Goal: Complete application form

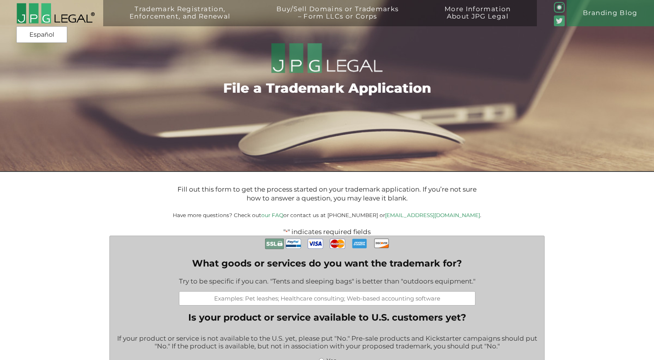
click at [33, 9] on img at bounding box center [55, 13] width 79 height 21
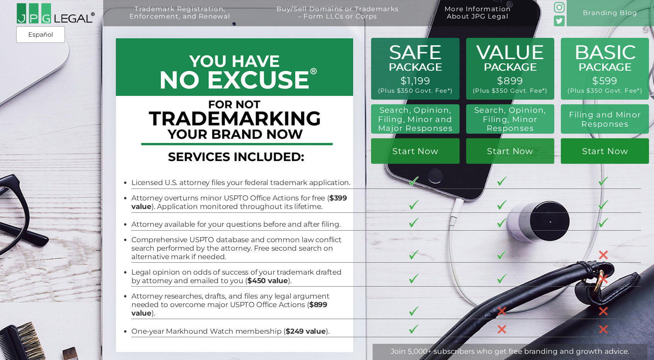
click at [604, 150] on link "Start Now" at bounding box center [605, 151] width 88 height 26
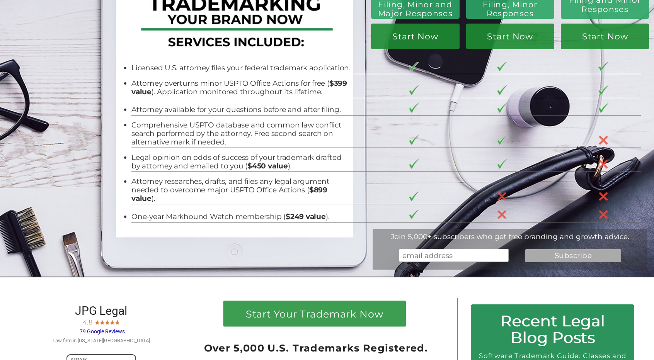
scroll to position [39, 0]
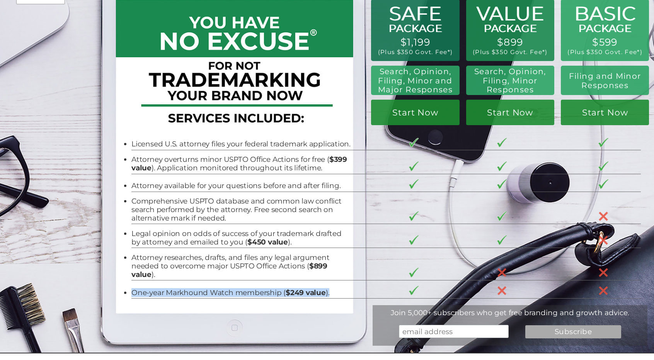
drag, startPoint x: 325, startPoint y: 295, endPoint x: 155, endPoint y: 290, distance: 169.1
click at [155, 290] on td "One-year Markhound Watch membership ( $249 value )." at bounding box center [249, 290] width 235 height 18
click at [181, 297] on li "One-year Markhound Watch membership ( $249 value )." at bounding box center [242, 293] width 220 height 9
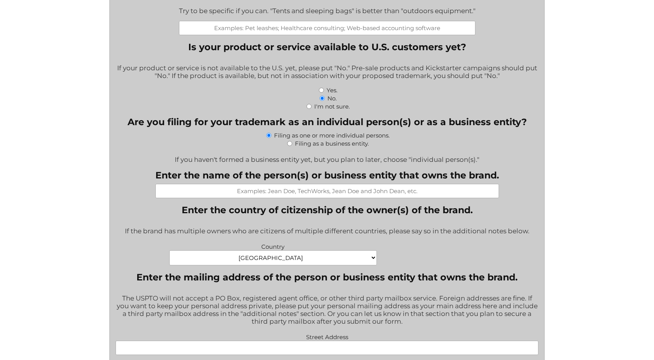
scroll to position [155, 0]
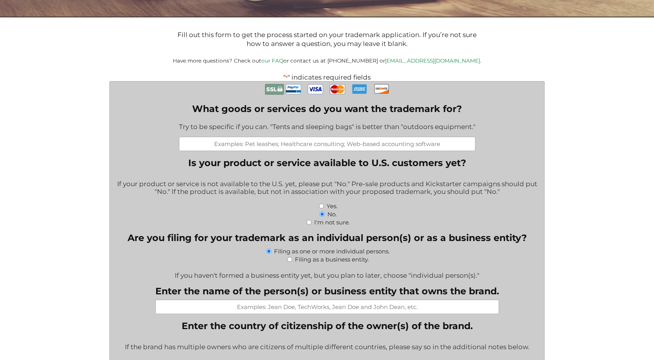
click at [319, 145] on input "What goods or services do you want the trademark for?" at bounding box center [327, 144] width 297 height 14
type input "Telecommunications"
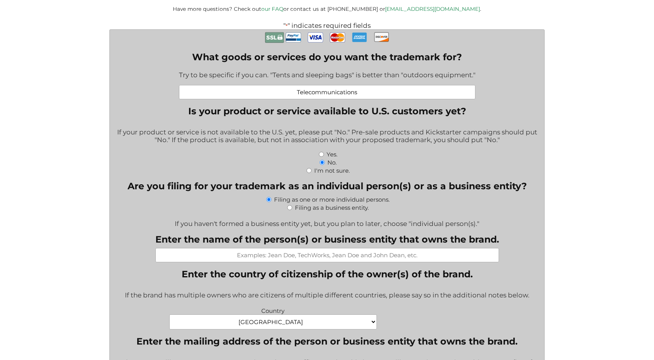
scroll to position [232, 0]
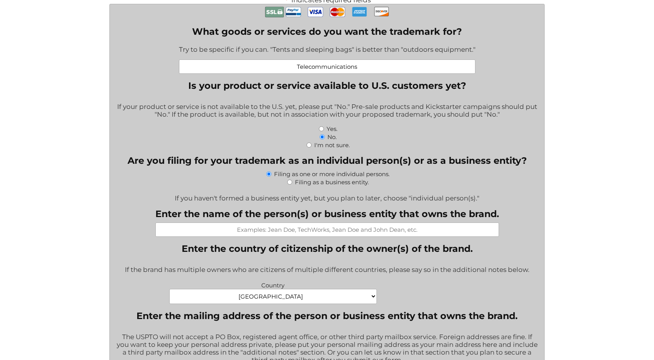
click at [321, 131] on input "Yes." at bounding box center [321, 128] width 5 height 5
radio input "true"
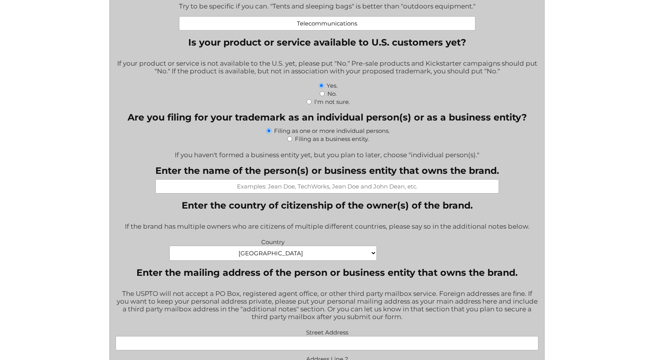
scroll to position [309, 0]
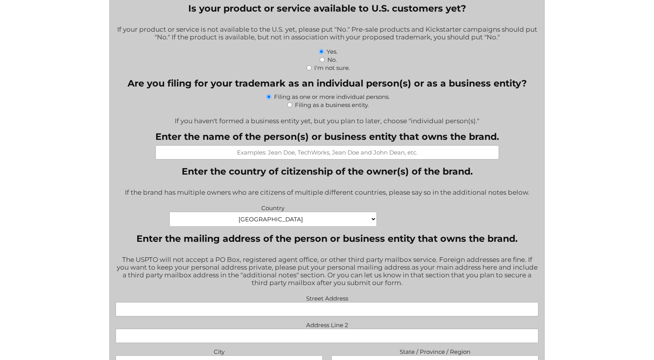
click at [290, 108] on input "Filing as a business entity." at bounding box center [289, 104] width 5 height 5
radio input "true"
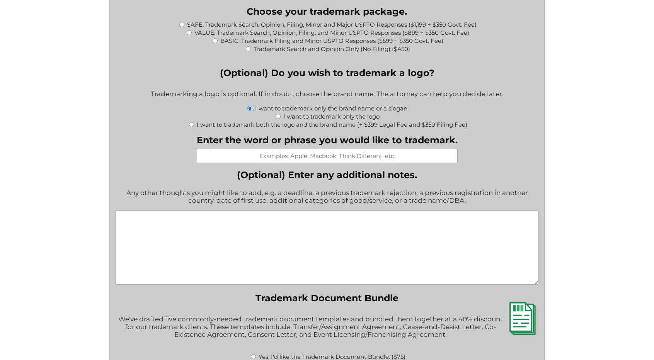
scroll to position [812, 0]
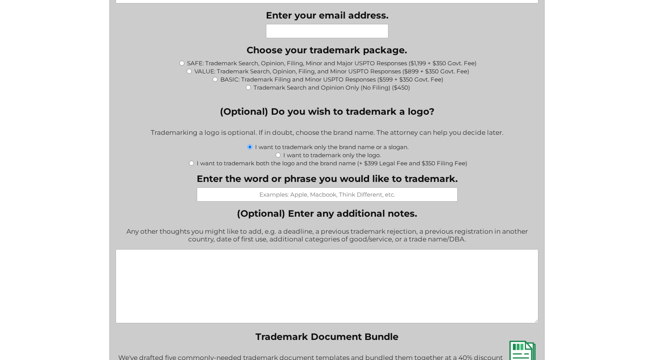
click at [190, 166] on input "I want to trademark both the logo and the brand name (+ $399 Legal Fee and $350…" at bounding box center [191, 163] width 5 height 5
radio input "true"
type input "$749.00"
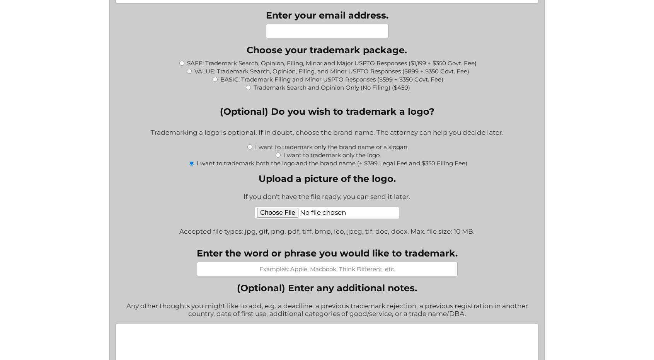
click at [340, 277] on input "Enter the word or phrase you would like to trademark." at bounding box center [327, 269] width 261 height 14
click at [344, 274] on input "Enter the word or phrase you would like to trademark." at bounding box center [327, 269] width 261 height 14
click at [251, 150] on input "I want to trademark only the brand name or a slogan." at bounding box center [250, 147] width 5 height 5
radio input "true"
type input "$0.00"
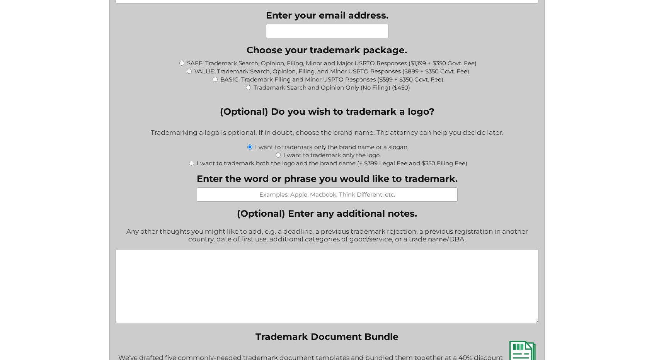
click at [281, 159] on div "I want to trademark only the logo." at bounding box center [328, 155] width 424 height 8
click at [276, 158] on input "I want to trademark only the logo." at bounding box center [278, 155] width 5 height 5
radio input "true"
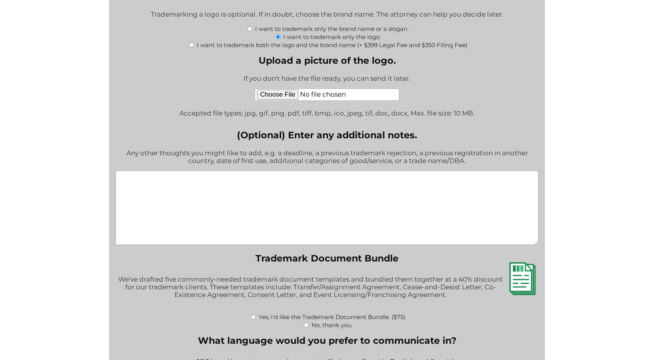
scroll to position [900, 0]
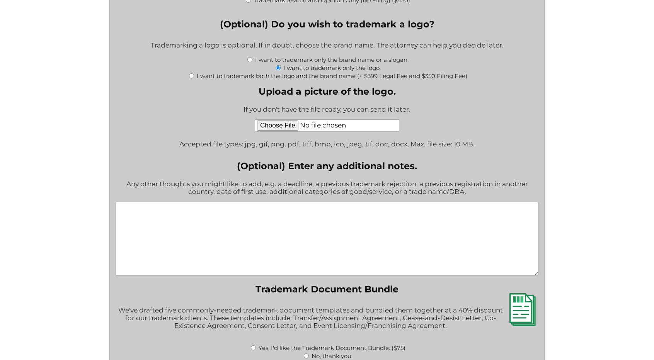
click at [192, 79] on input "I want to trademark both the logo and the brand name (+ $399 Legal Fee and $350…" at bounding box center [191, 75] width 5 height 5
radio input "true"
type input "$749.00"
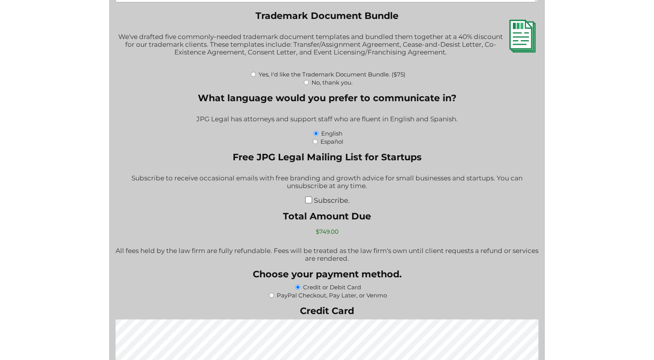
scroll to position [1170, 0]
